Goal: Feedback & Contribution: Leave review/rating

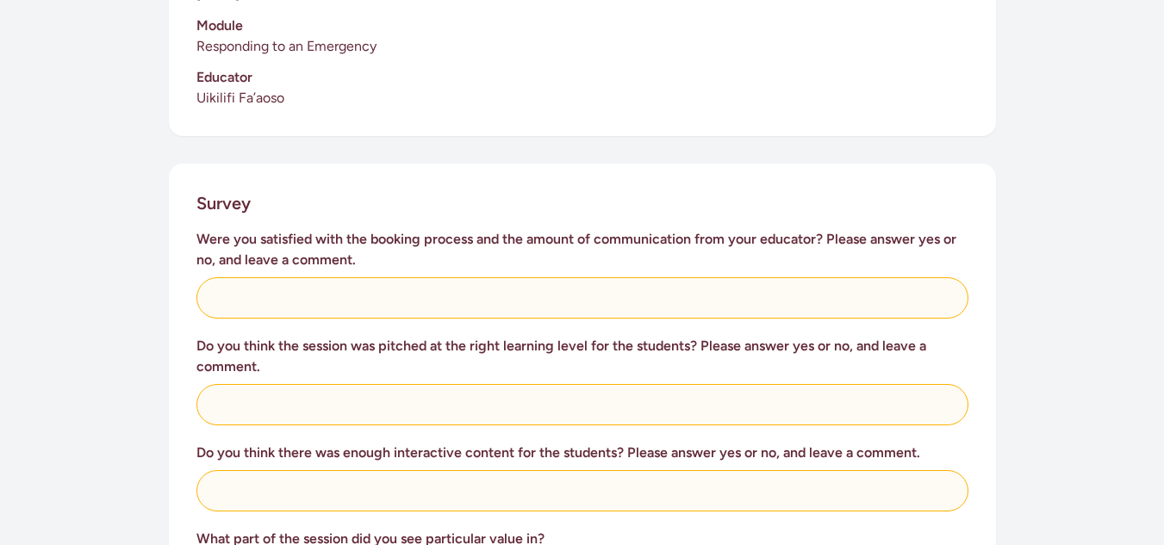
scroll to position [559, 0]
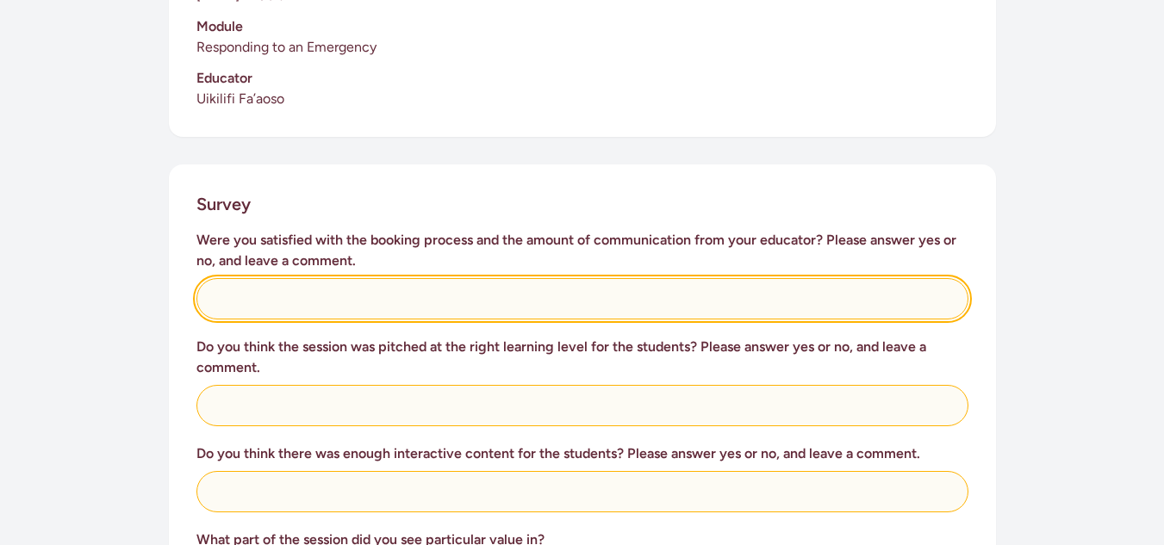
click at [443, 291] on input "text" at bounding box center [582, 298] width 772 height 41
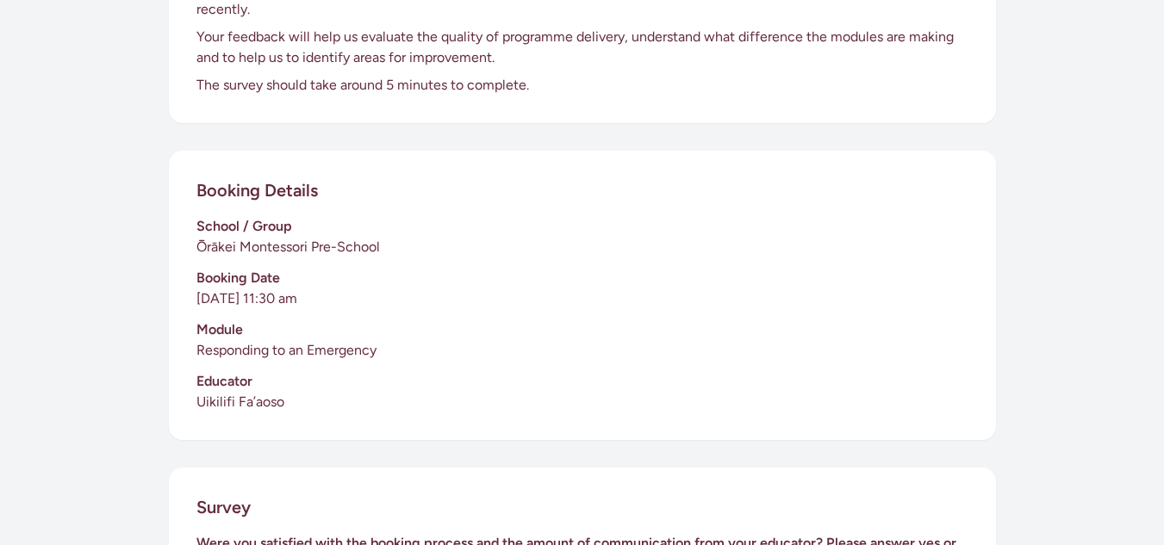
scroll to position [255, 0]
type input "I honestly don't know what to write here because we were not visited by anyone …"
click at [648, 320] on h3 "Module" at bounding box center [582, 330] width 772 height 21
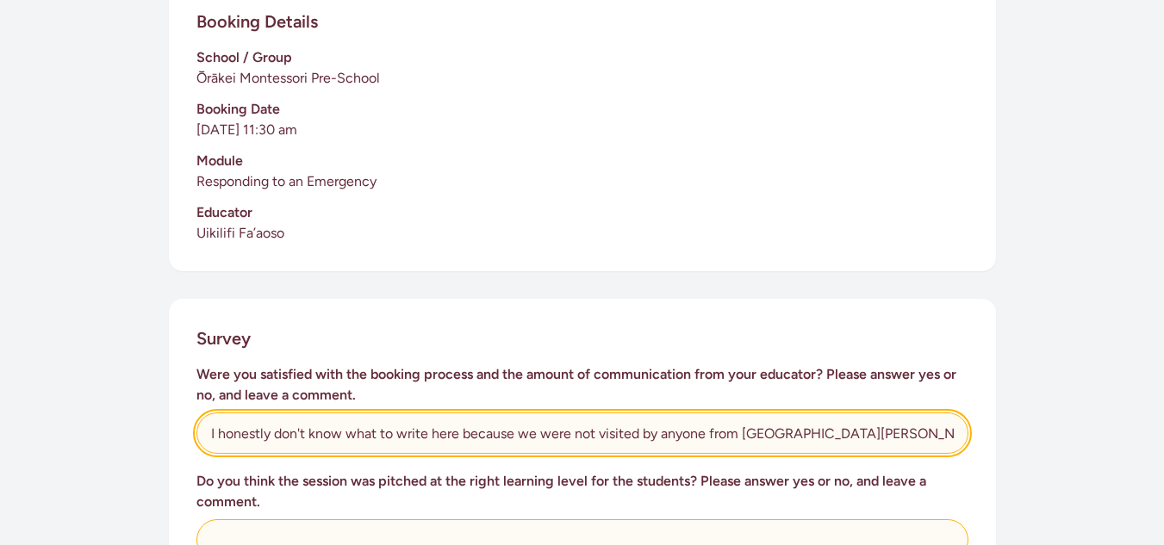
click at [717, 413] on input "I honestly don't know what to write here because we were not visited by anyone …" at bounding box center [582, 433] width 772 height 41
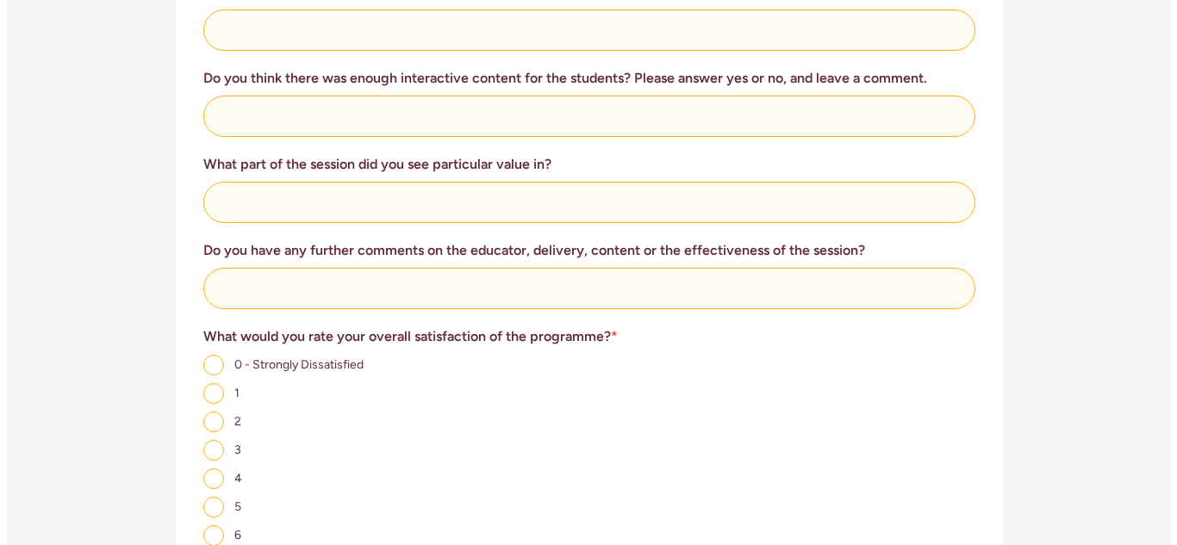
scroll to position [1200, 0]
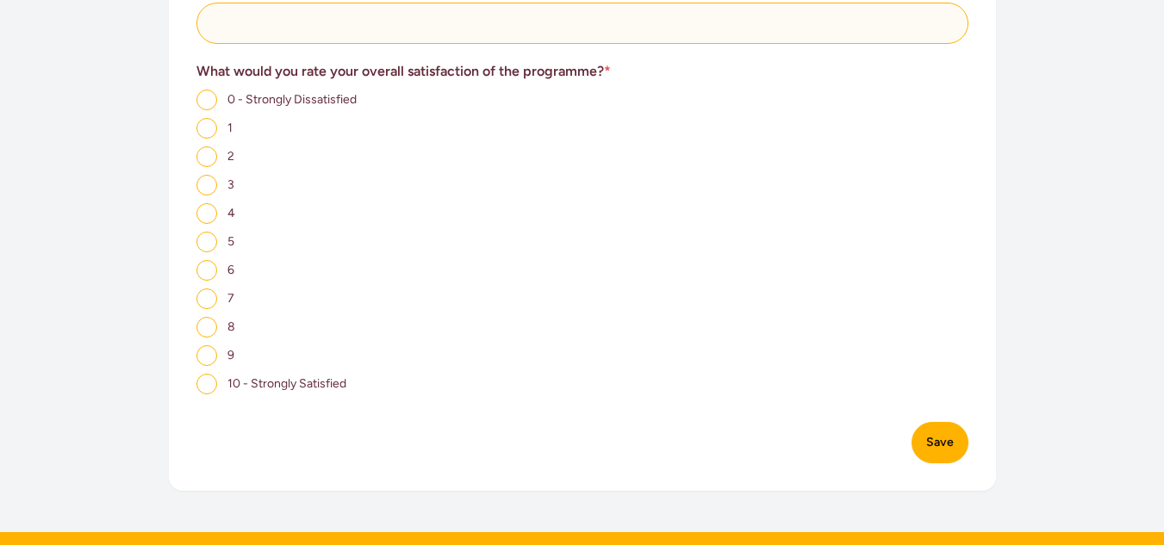
click at [206, 90] on input "0 - Strongly Dissatisfied" at bounding box center [206, 100] width 21 height 21
radio input "true"
click at [946, 422] on button "Save" at bounding box center [939, 442] width 57 height 41
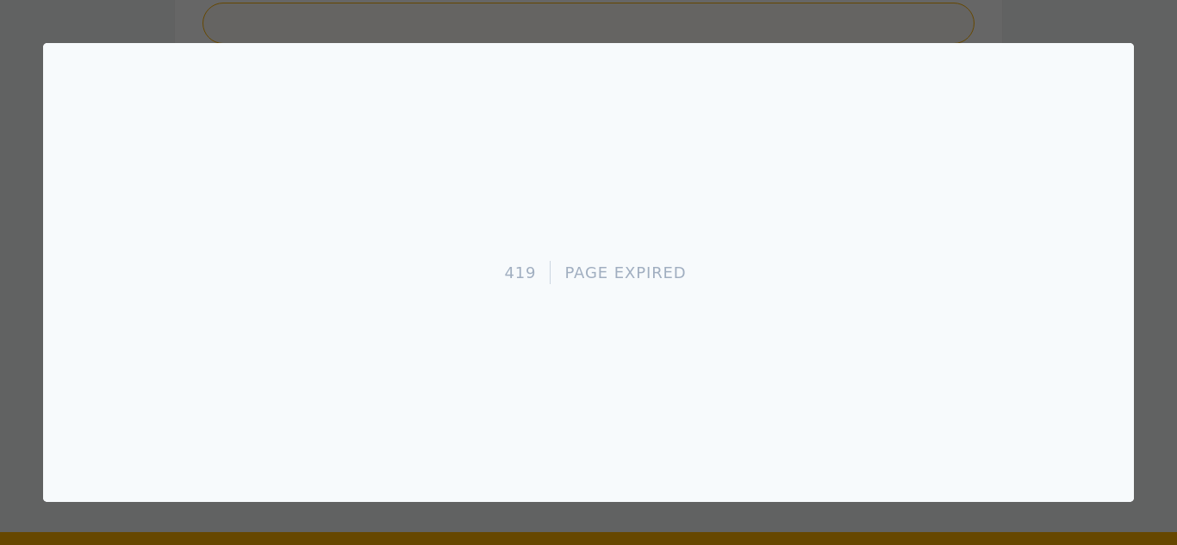
scroll to position [0, 0]
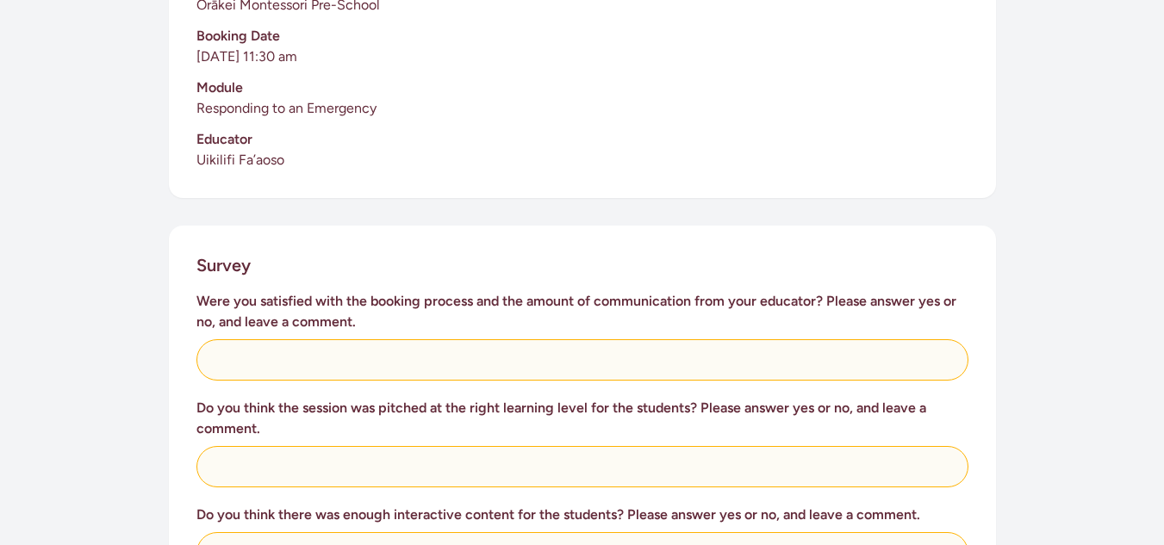
scroll to position [499, 0]
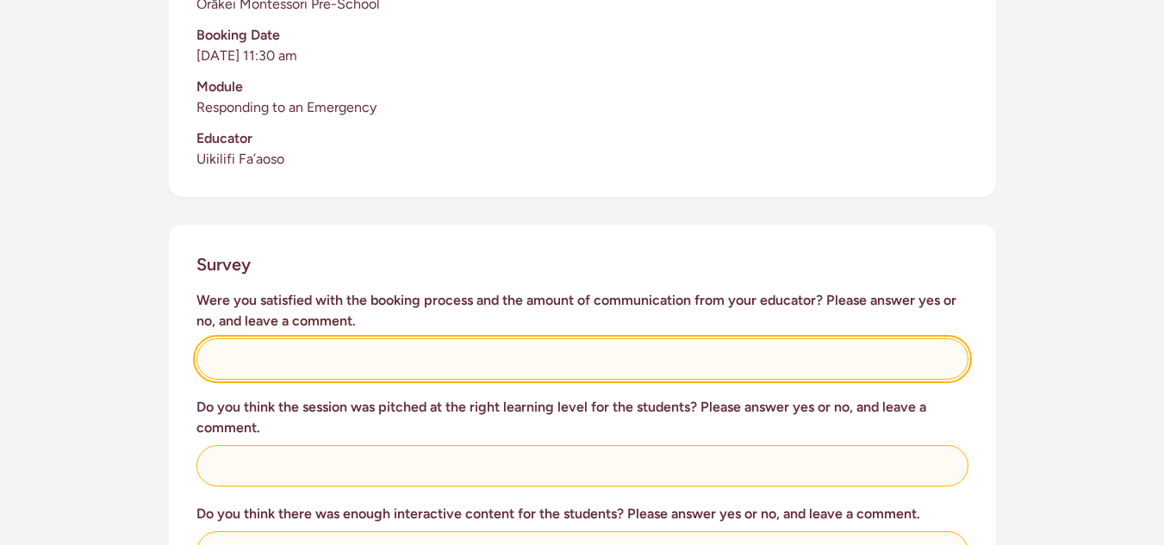
click at [333, 339] on input "text" at bounding box center [582, 359] width 772 height 41
paste input "I honestly don't know what to write here because we were not visited by anyone …"
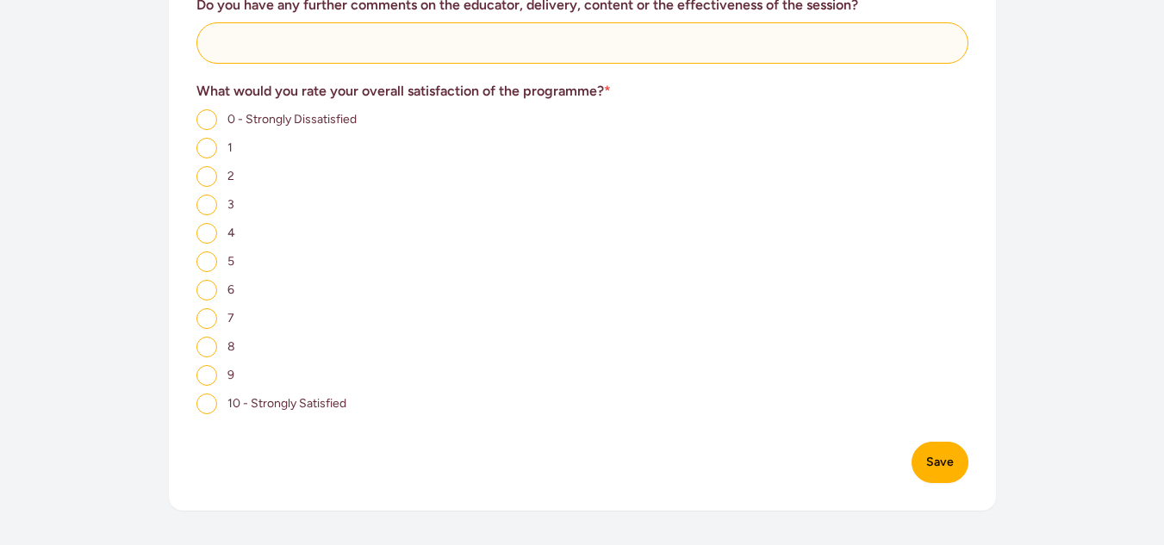
scroll to position [1179, 0]
type input "I honestly don't know what to write here because we were not visited by anyone …"
click at [210, 110] on input "0 - Strongly Dissatisfied" at bounding box center [206, 120] width 21 height 21
radio input "true"
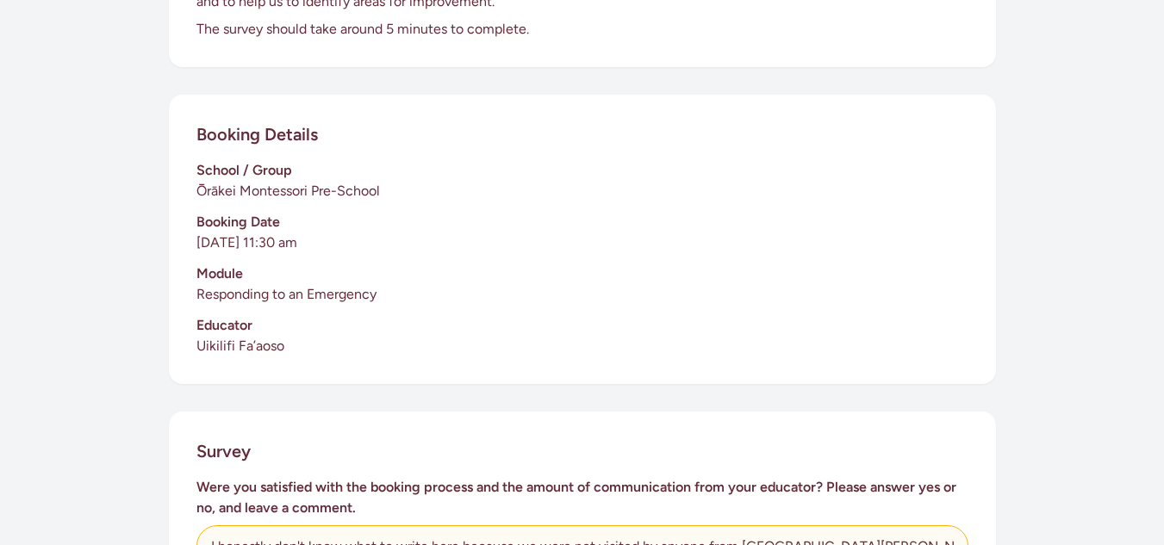
scroll to position [289, 0]
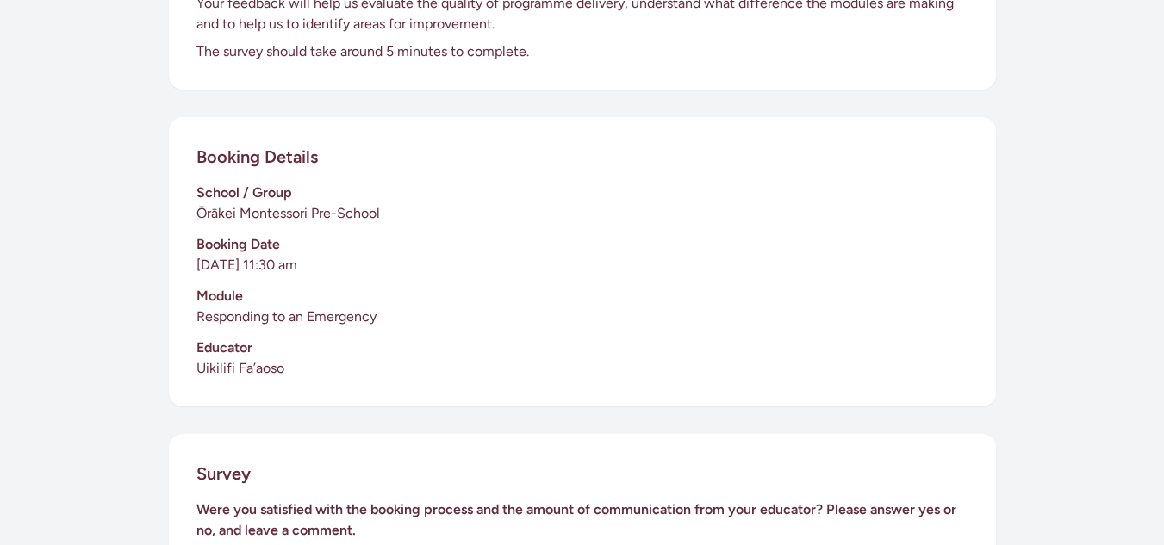
click at [576, 258] on div "School / Group Ōrākei Montessori Pre-School Booking Date 8 September 2025 at 11…" at bounding box center [582, 281] width 772 height 196
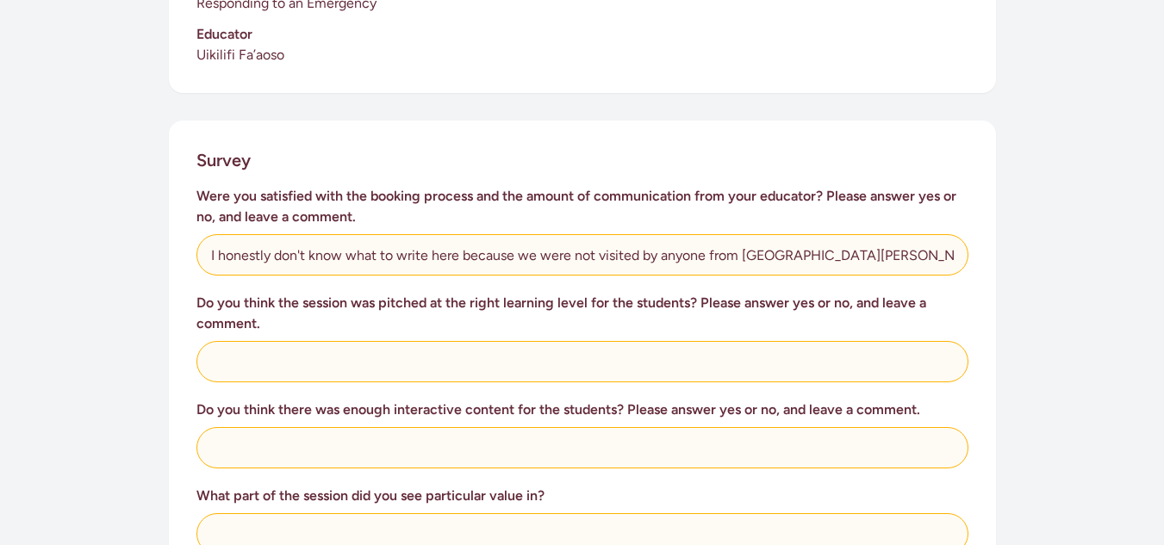
scroll to position [606, 0]
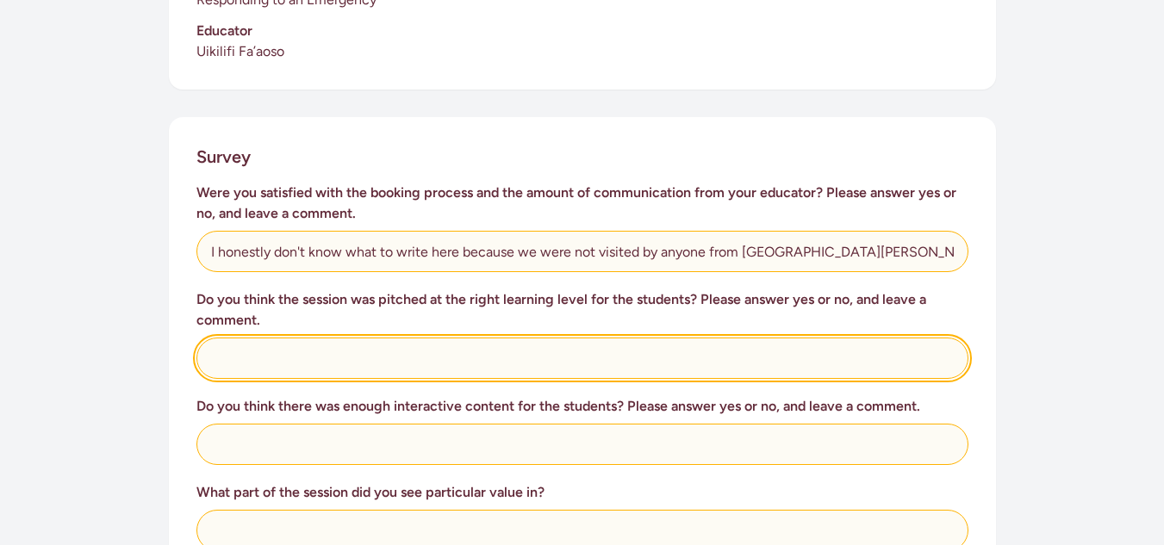
click at [600, 338] on input "text" at bounding box center [582, 358] width 772 height 41
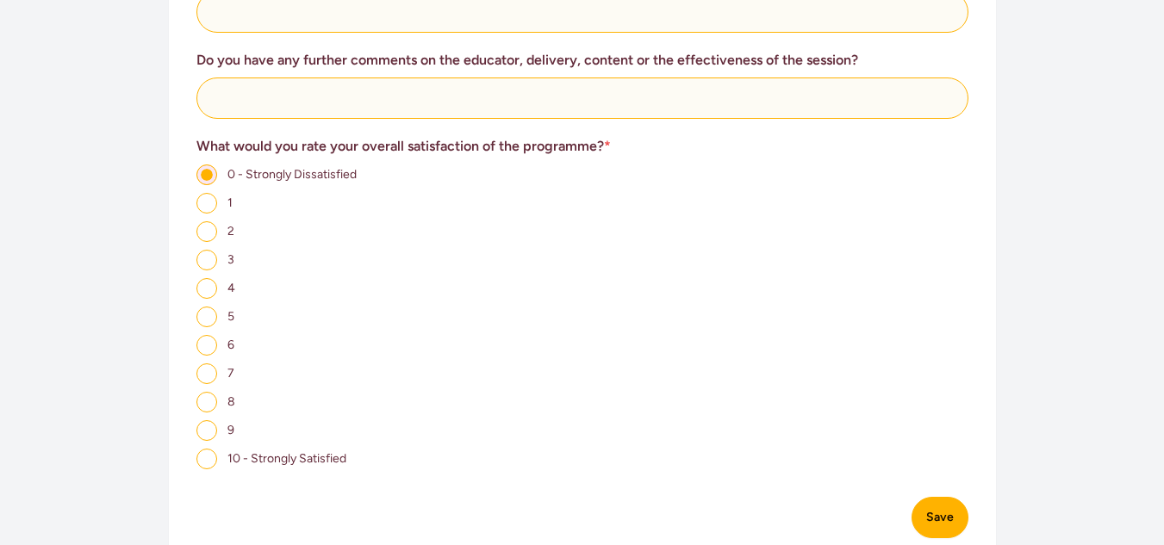
scroll to position [1104, 0]
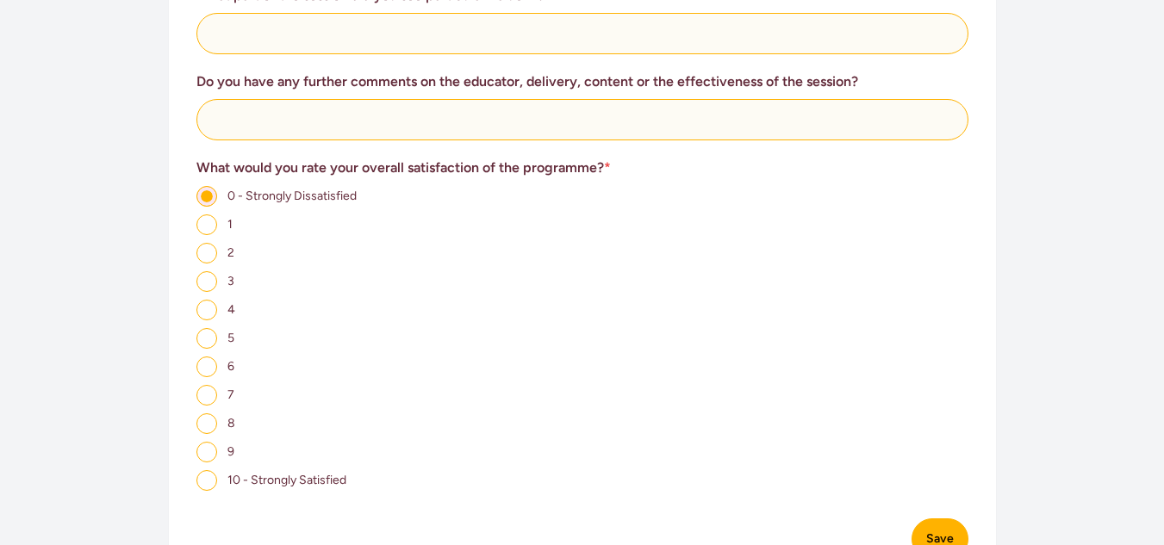
type input "Please confirm if your educators came to visit us because I have asked my colle…"
click at [212, 328] on input "5" at bounding box center [206, 338] width 21 height 21
radio input "true"
click at [420, 356] on div "6" at bounding box center [582, 367] width 772 height 22
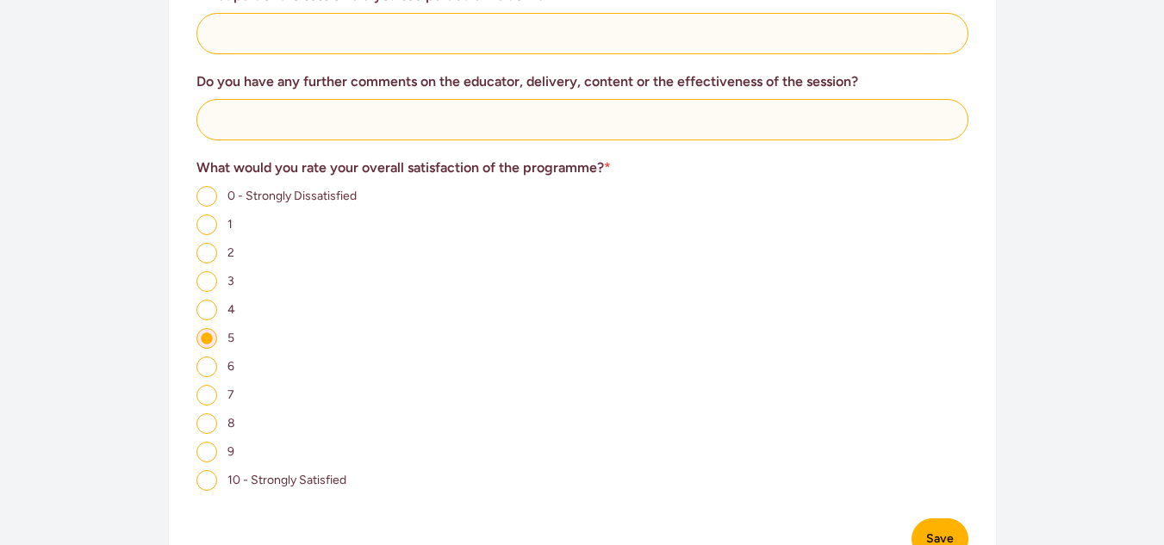
click at [420, 356] on div "6" at bounding box center [582, 367] width 772 height 22
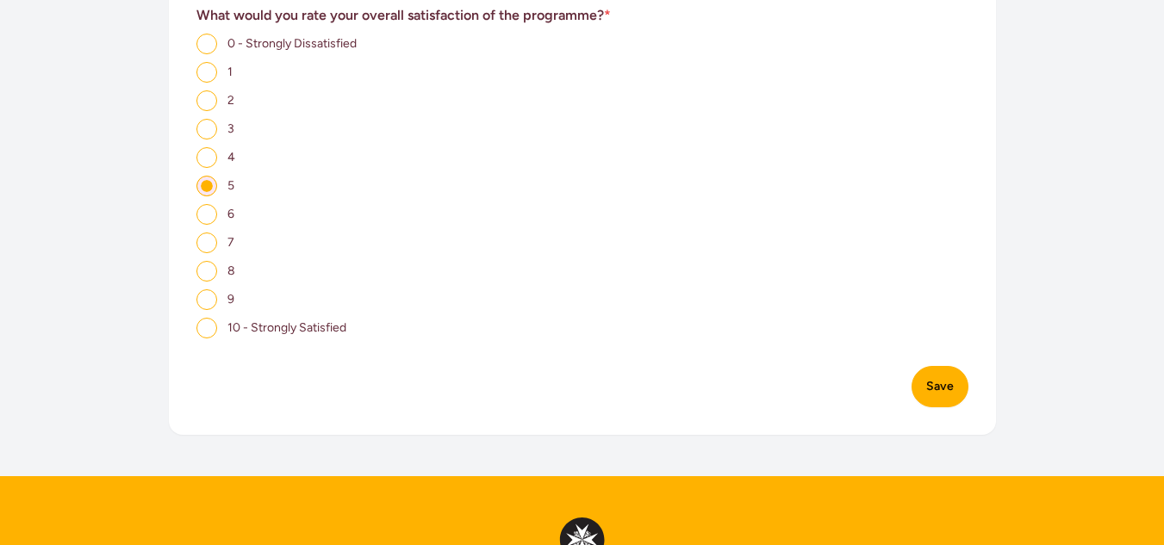
scroll to position [1257, 0]
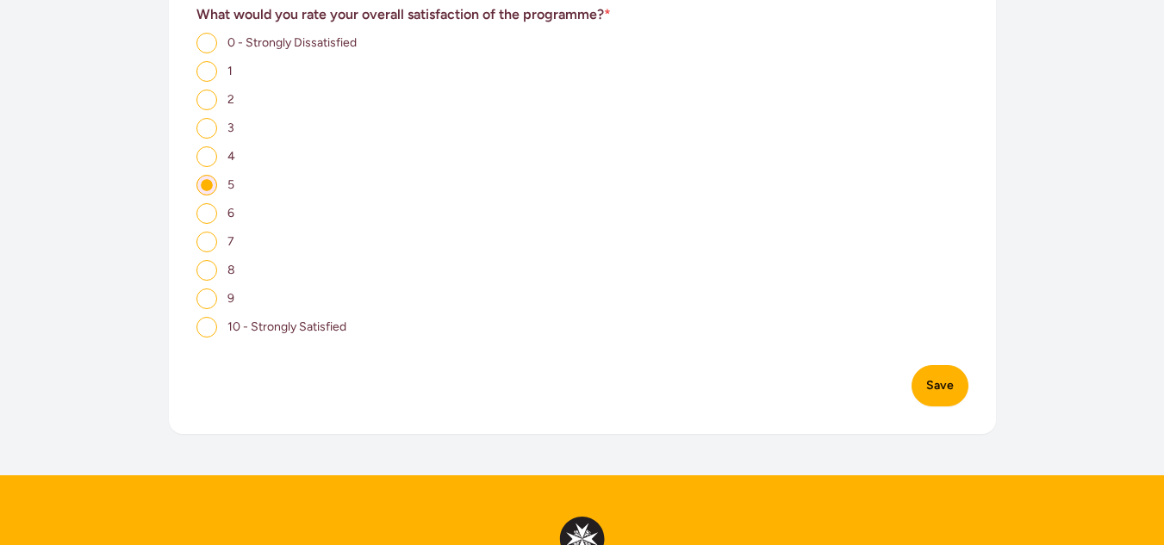
click at [955, 365] on button "Save" at bounding box center [939, 385] width 57 height 41
